Goal: Find specific page/section: Find specific page/section

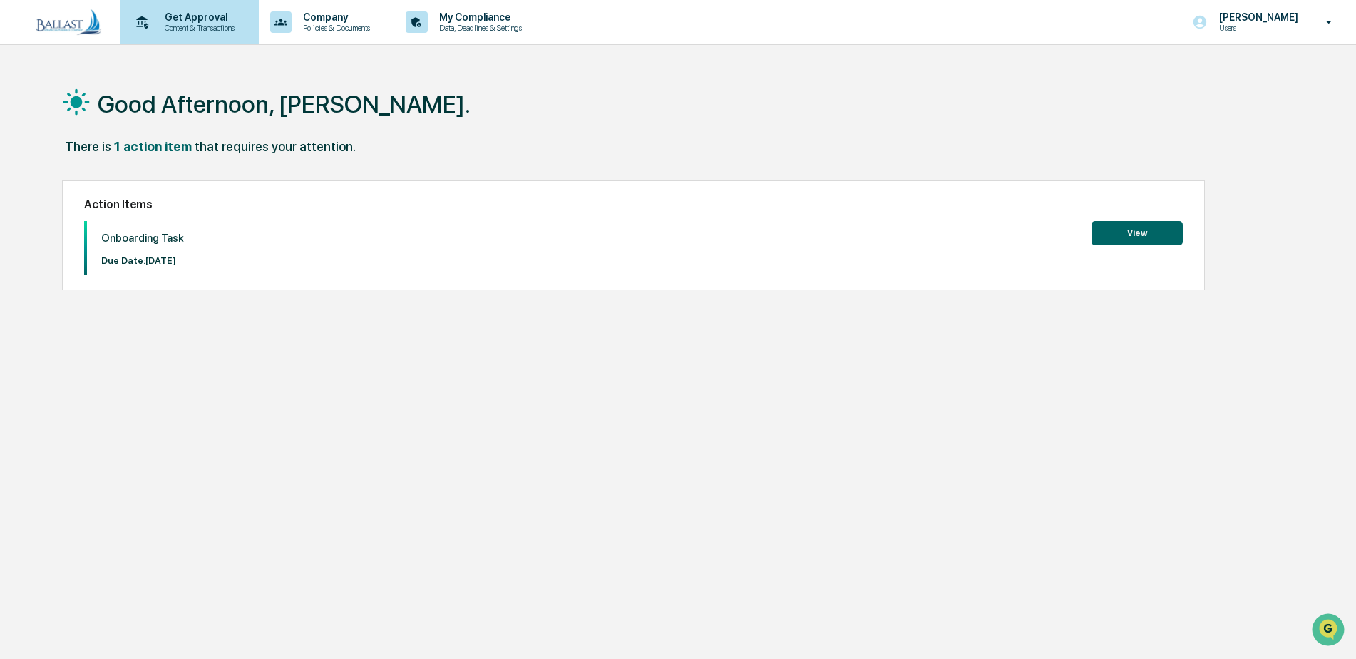
click at [199, 30] on p "Content & Transactions" at bounding box center [197, 28] width 88 height 10
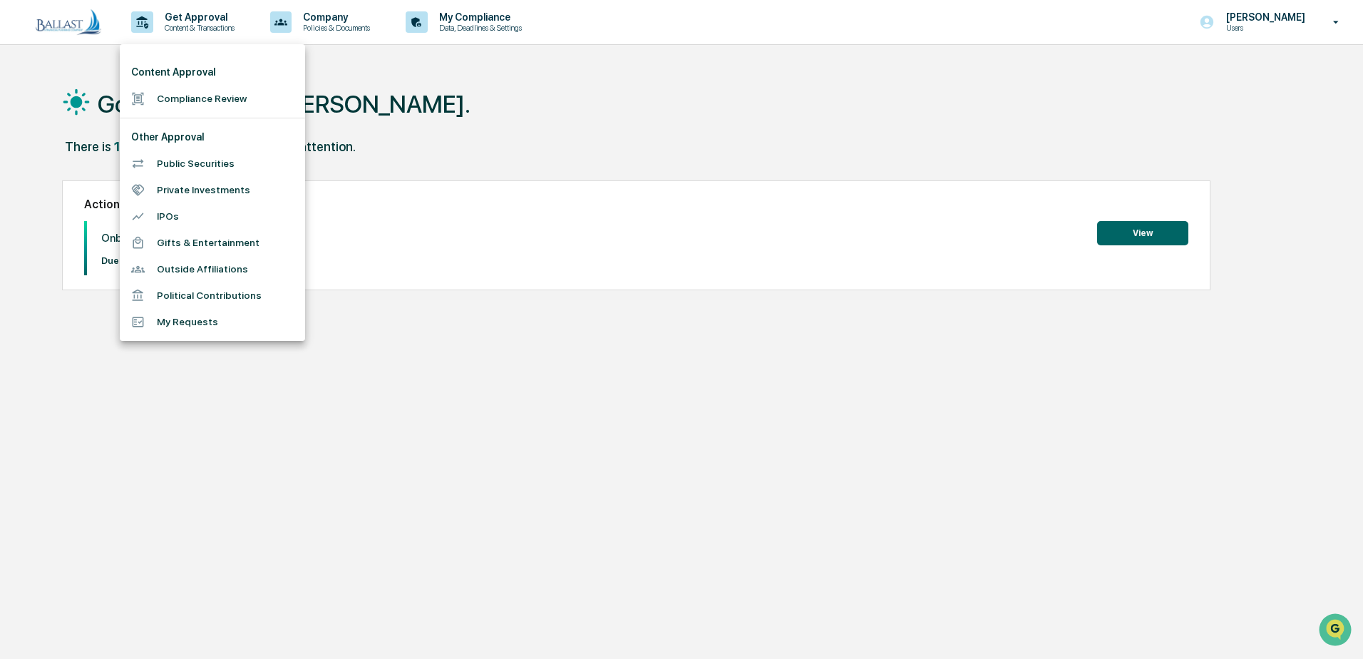
click at [213, 239] on li "Gifts & Entertainment" at bounding box center [212, 243] width 185 height 26
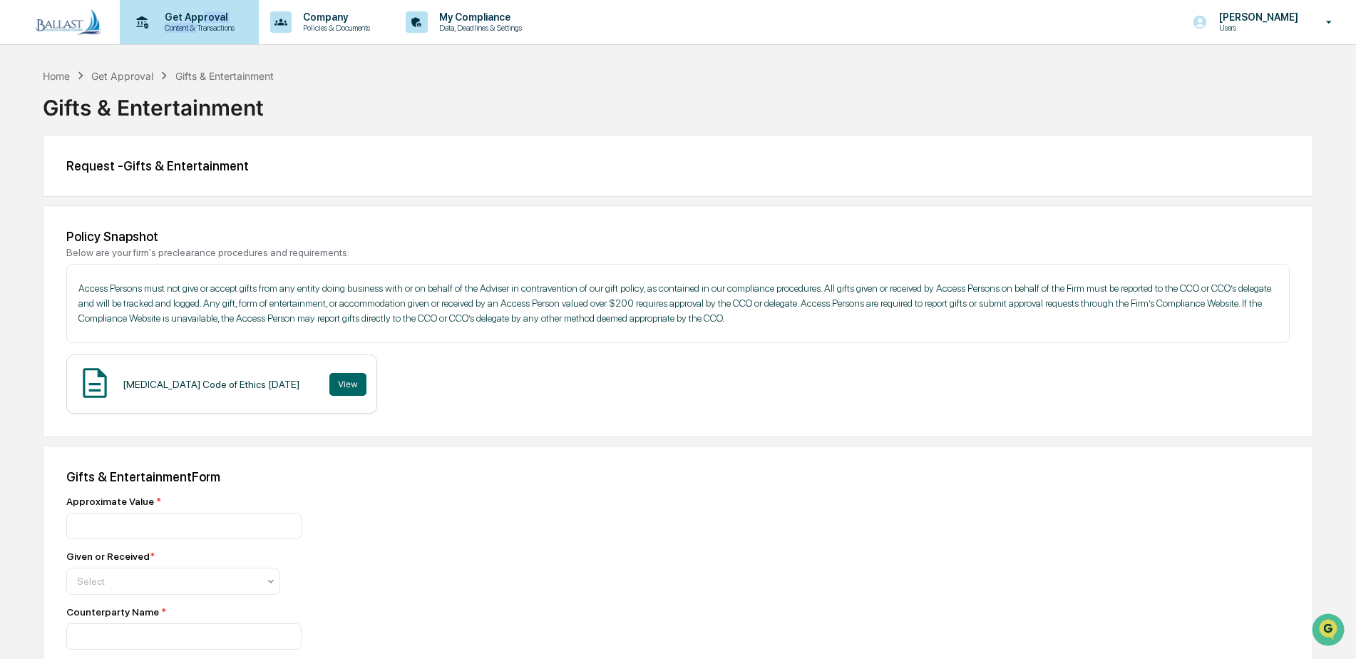
click at [200, 22] on div "Get Approval Content & Transactions" at bounding box center [197, 21] width 88 height 21
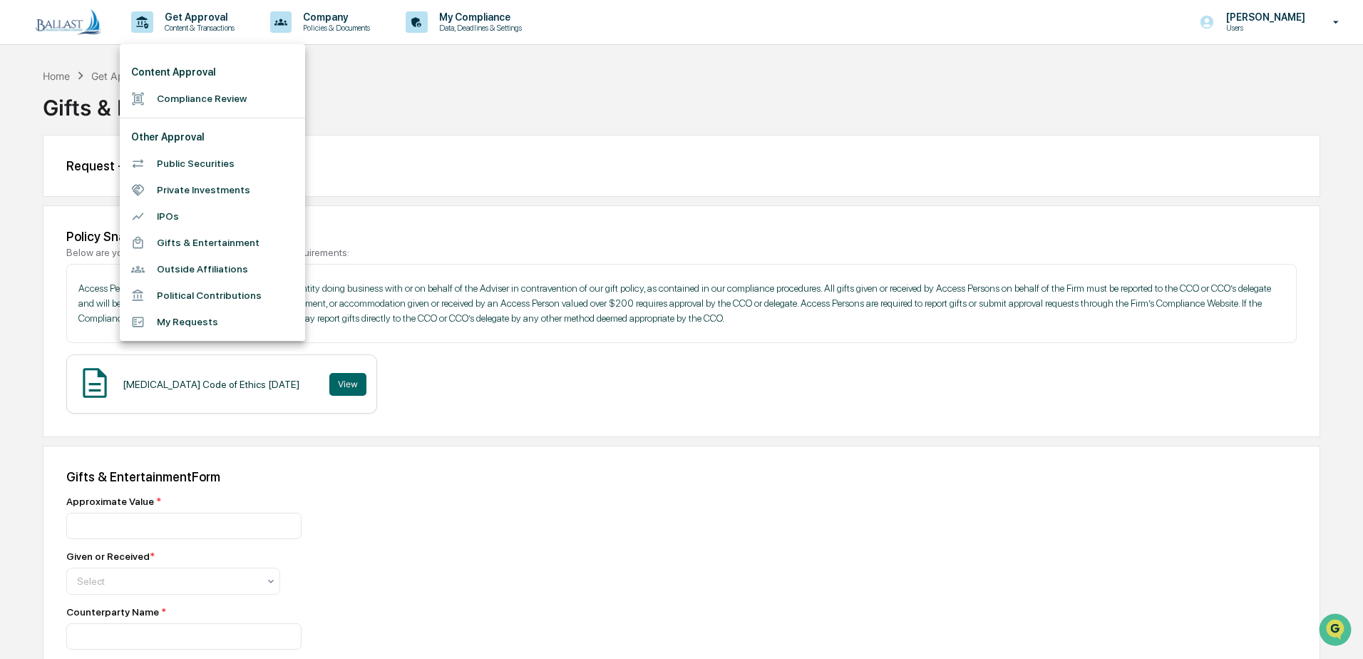
click at [516, 104] on div at bounding box center [681, 329] width 1363 height 659
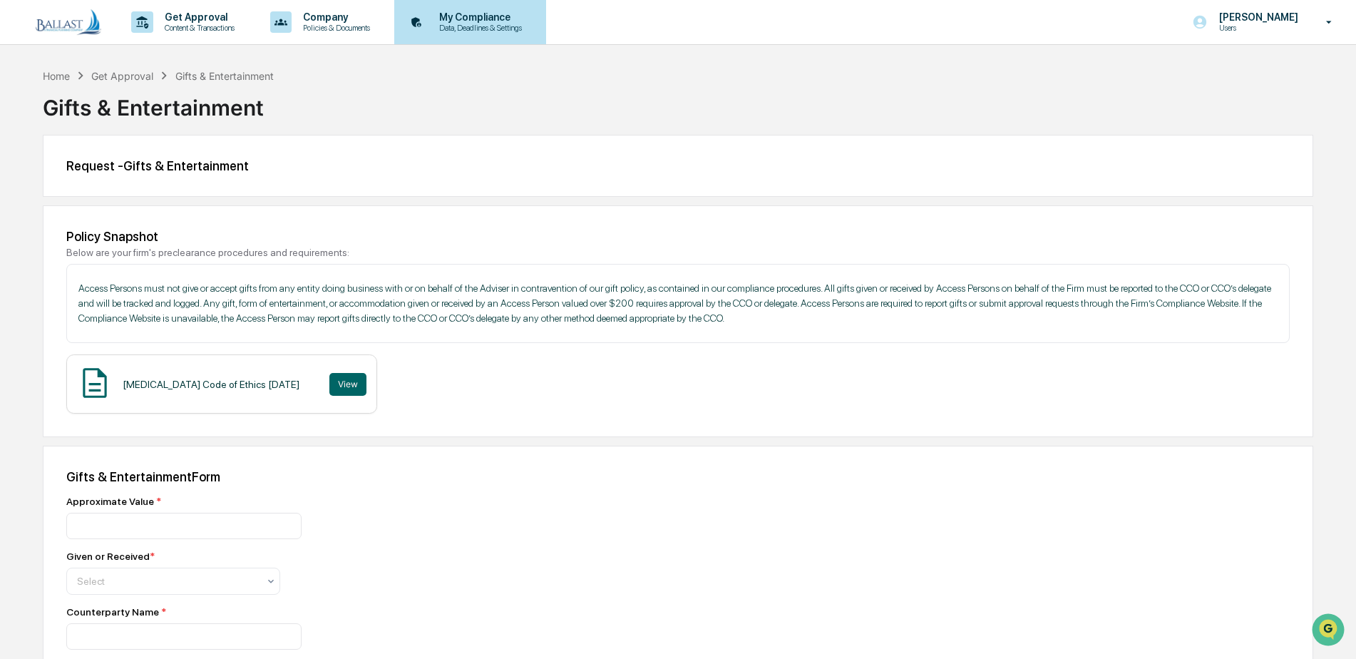
click at [490, 19] on p "My Compliance" at bounding box center [478, 16] width 101 height 11
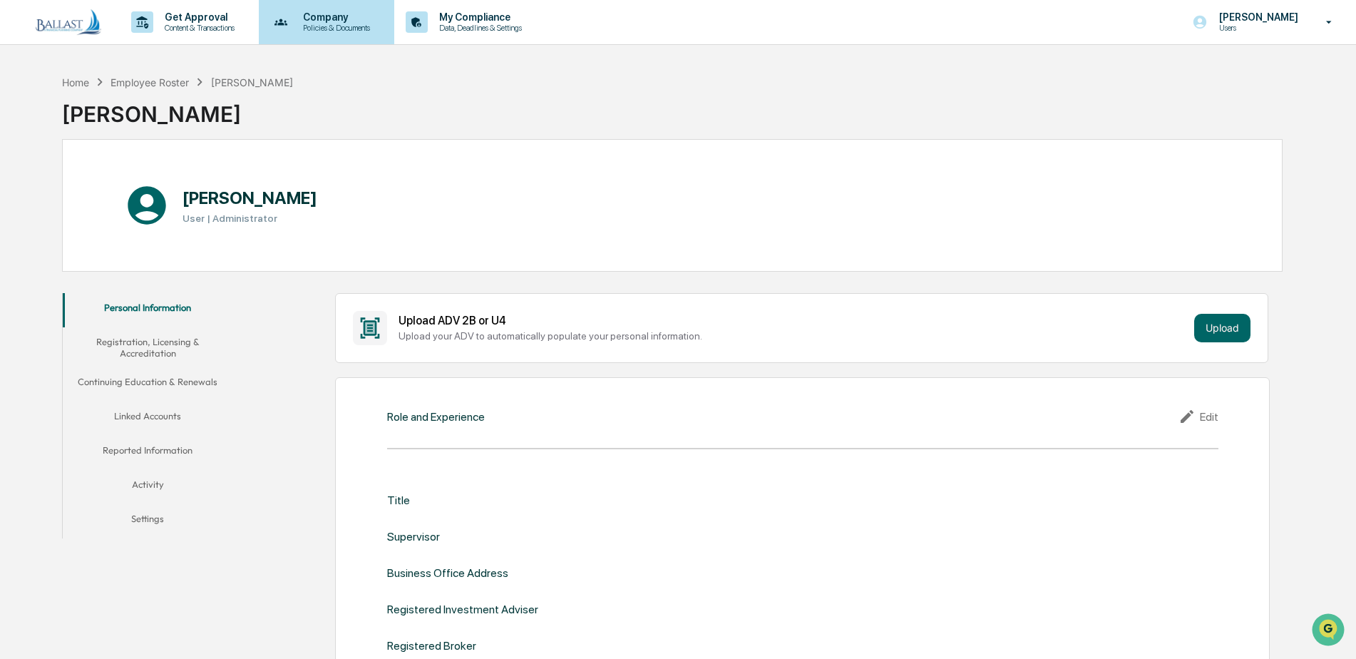
click at [334, 28] on p "Policies & Documents" at bounding box center [335, 28] width 86 height 10
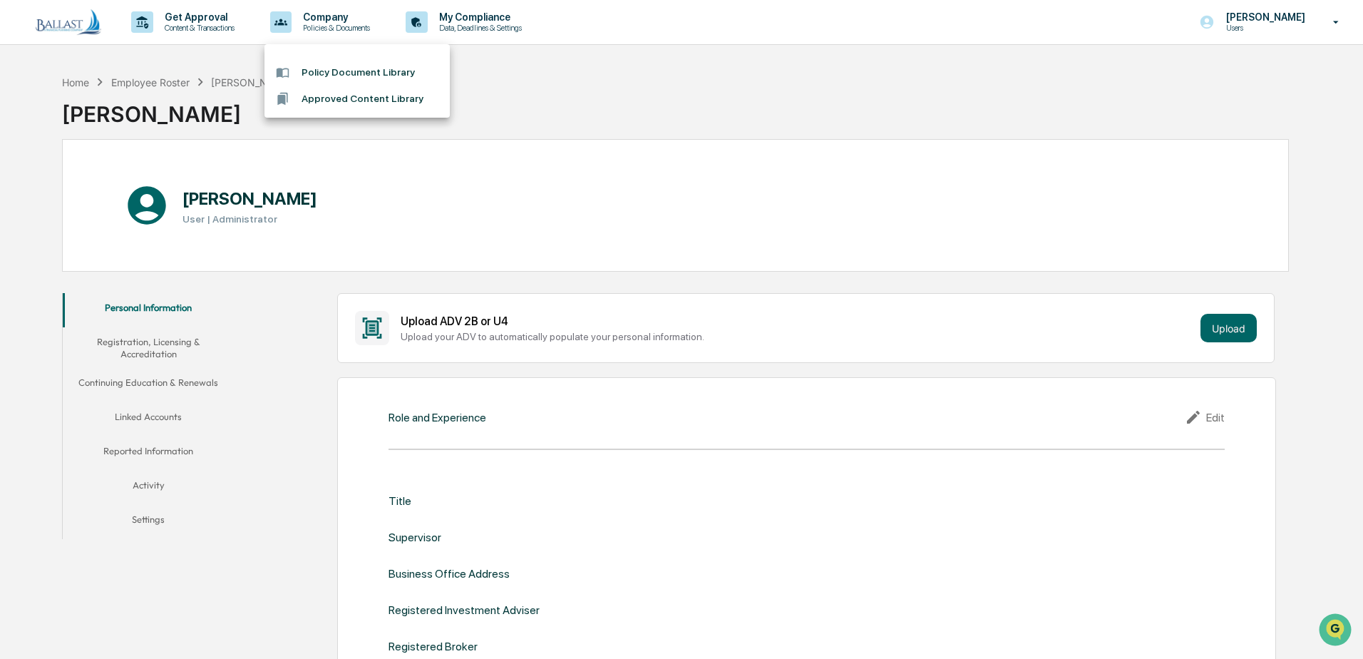
drag, startPoint x: 619, startPoint y: 84, endPoint x: 644, endPoint y: 84, distance: 24.9
click at [629, 84] on div at bounding box center [681, 329] width 1363 height 659
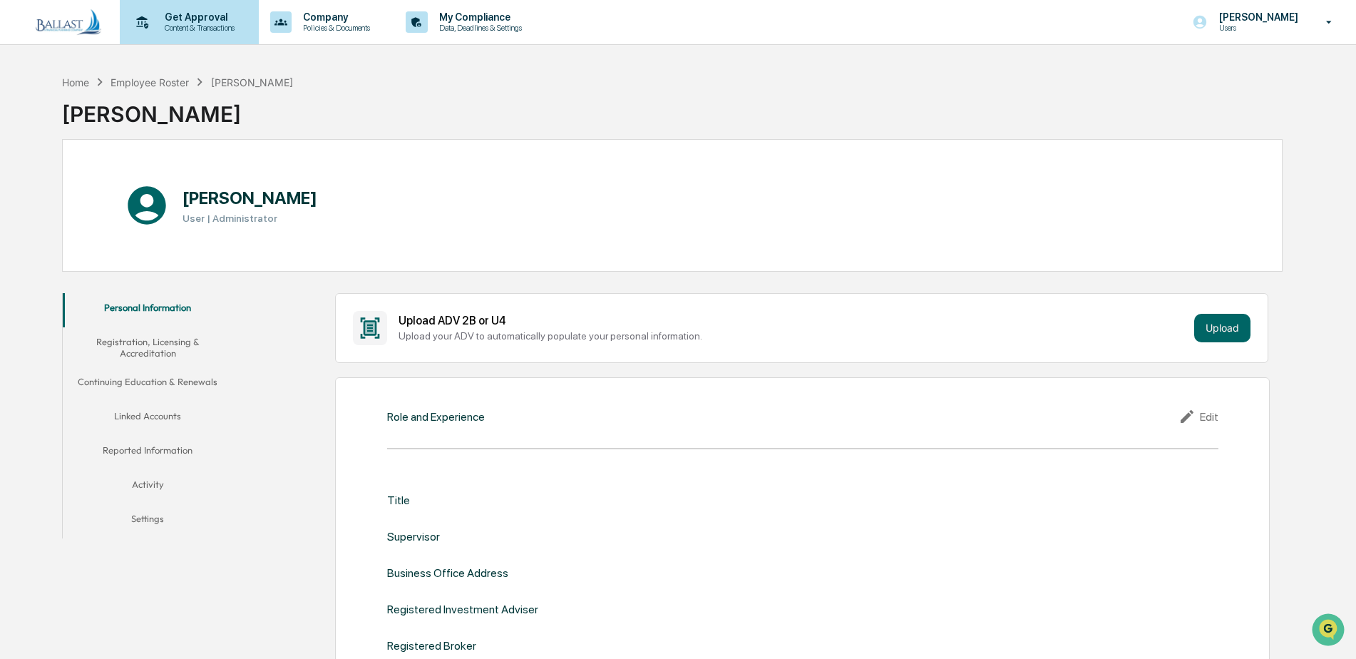
click at [210, 27] on p "Content & Transactions" at bounding box center [197, 28] width 88 height 10
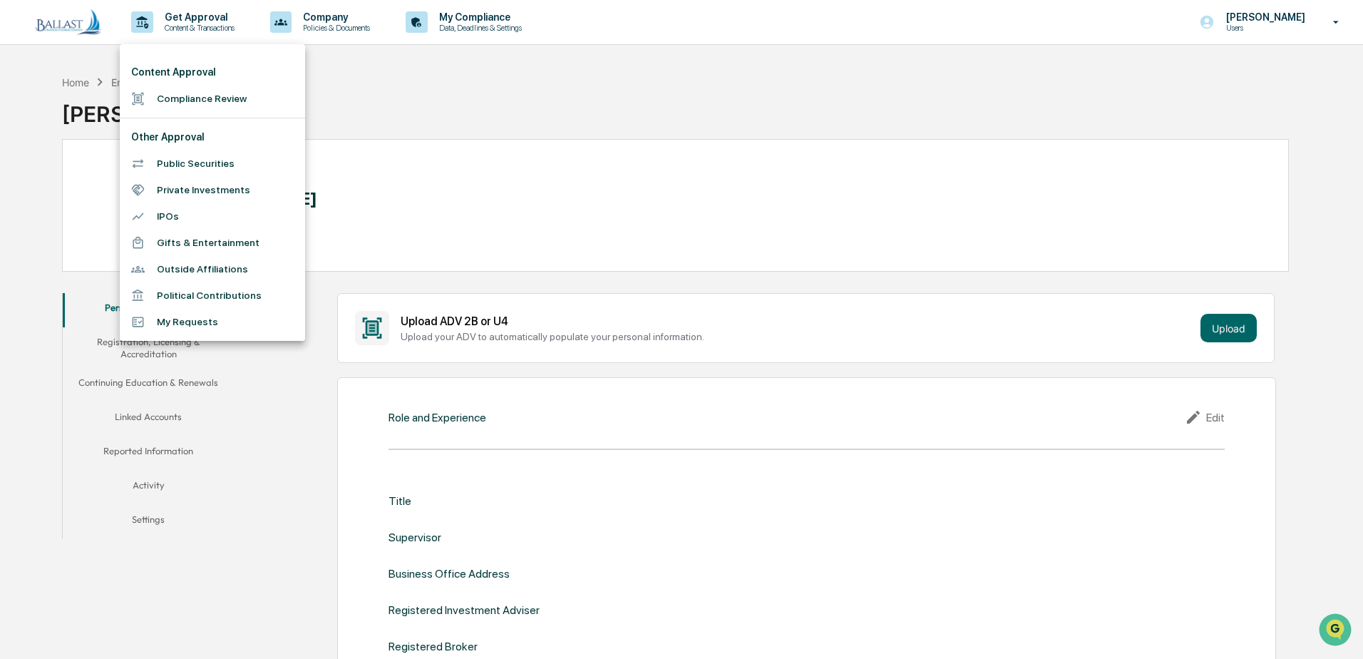
drag, startPoint x: 513, startPoint y: 111, endPoint x: 522, endPoint y: 110, distance: 9.4
click at [514, 111] on div at bounding box center [681, 329] width 1363 height 659
